Goal: Navigation & Orientation: Find specific page/section

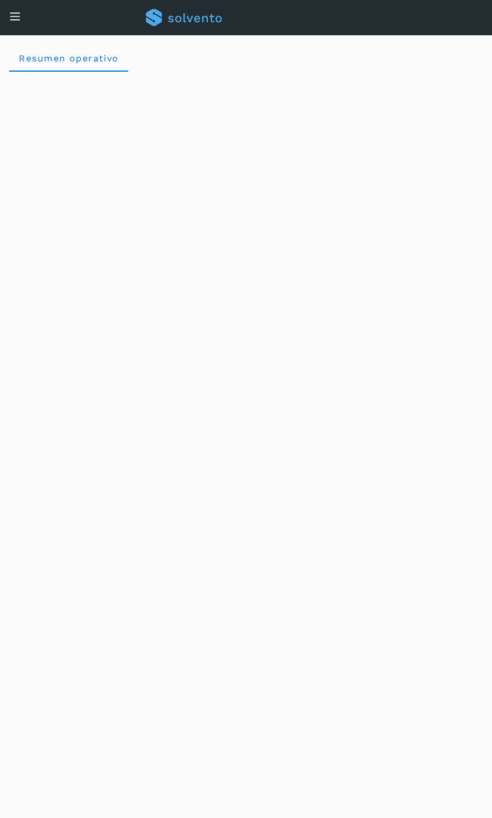
click at [17, 14] on icon at bounding box center [15, 16] width 12 height 12
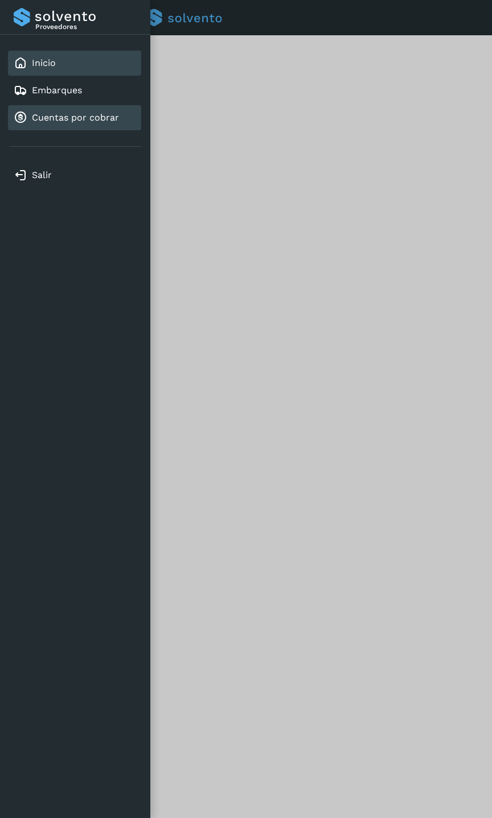
click at [89, 119] on link "Cuentas por cobrar" at bounding box center [75, 117] width 87 height 11
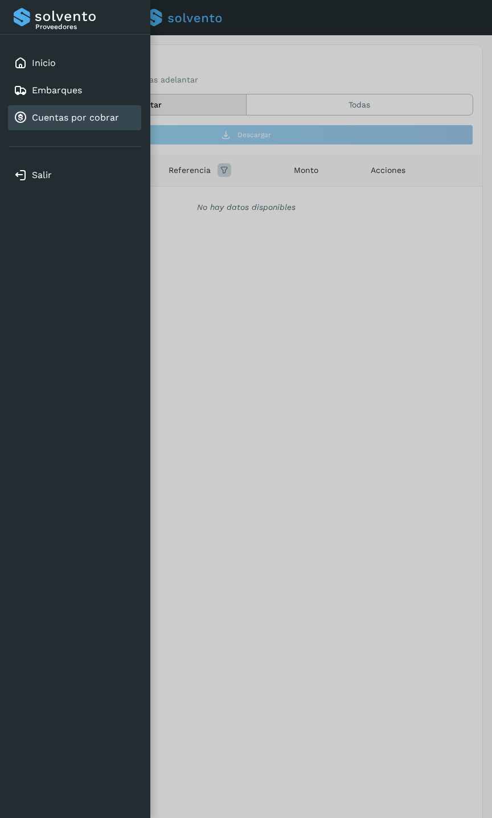
click at [245, 386] on div at bounding box center [246, 409] width 492 height 818
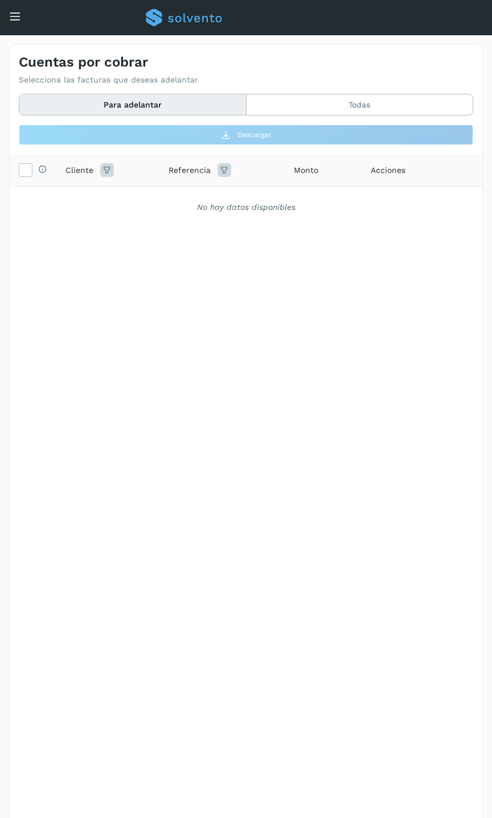
click at [13, 23] on div "Inicio Embarques Cuentas por cobrar" at bounding box center [8, 32] width 17 height 27
click at [18, 18] on icon at bounding box center [15, 16] width 12 height 12
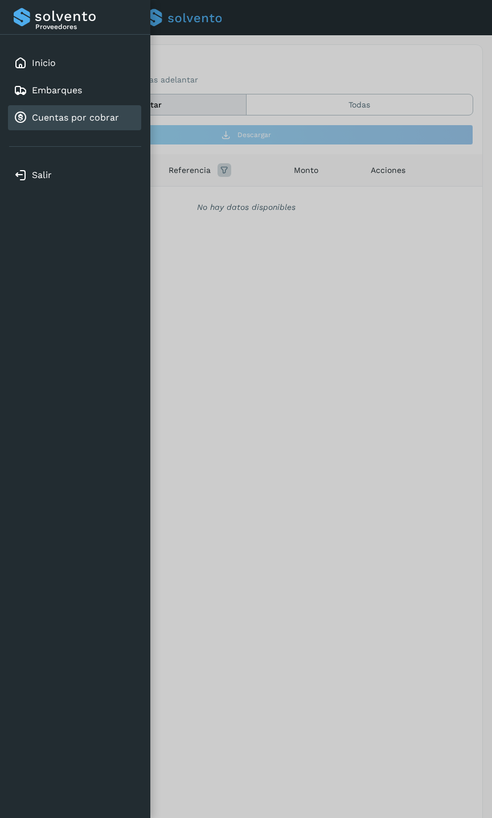
click at [69, 119] on link "Cuentas por cobrar" at bounding box center [75, 117] width 87 height 11
click at [187, 237] on div at bounding box center [246, 409] width 492 height 818
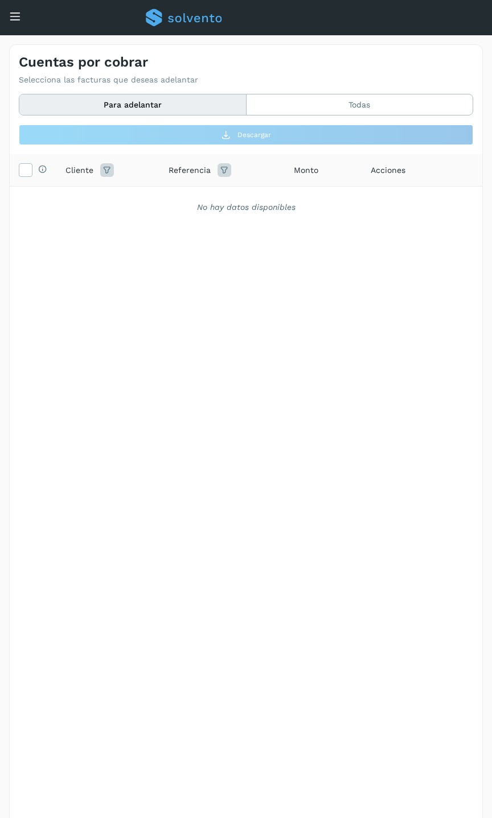
click at [13, 15] on icon at bounding box center [15, 16] width 12 height 12
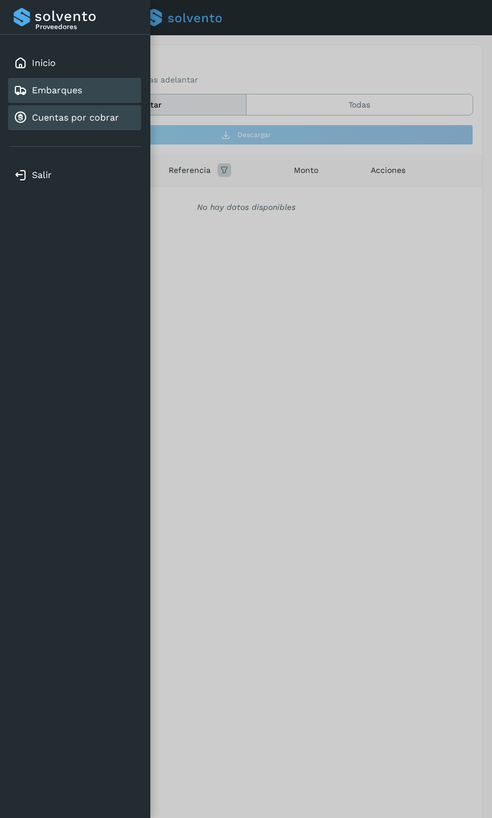
click at [94, 101] on div "Embarques" at bounding box center [74, 90] width 133 height 25
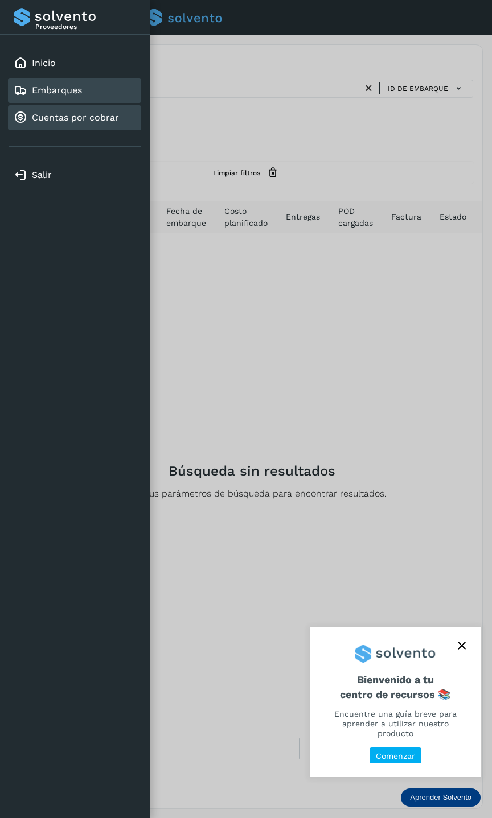
click at [90, 106] on div "Cuentas por cobrar" at bounding box center [74, 117] width 133 height 25
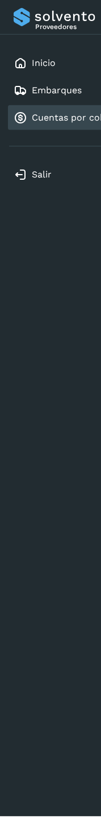
click at [55, 105] on div "Cuentas por cobrar" at bounding box center [74, 117] width 133 height 25
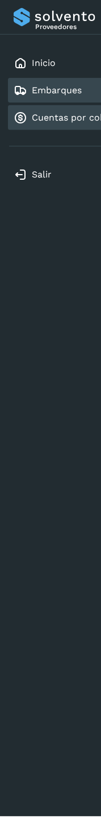
click at [61, 94] on link "Embarques" at bounding box center [57, 90] width 50 height 11
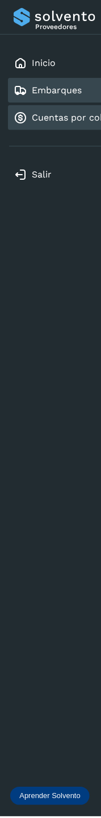
click at [63, 115] on link "Cuentas por cobrar" at bounding box center [75, 117] width 87 height 11
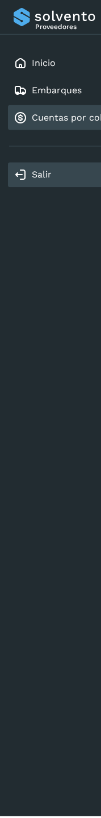
click at [40, 166] on div "Salir" at bounding box center [74, 175] width 133 height 25
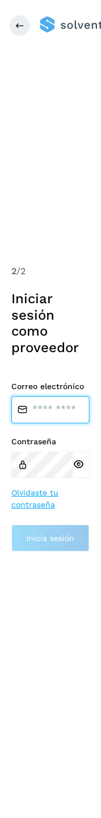
click at [35, 409] on input "email" at bounding box center [50, 410] width 79 height 27
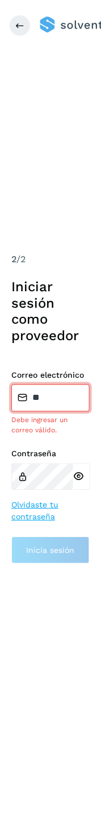
type input "**********"
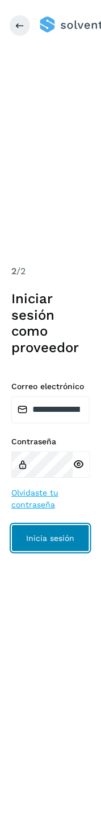
click at [51, 536] on span "Inicia sesión" at bounding box center [51, 539] width 48 height 8
